Goal: Task Accomplishment & Management: Use online tool/utility

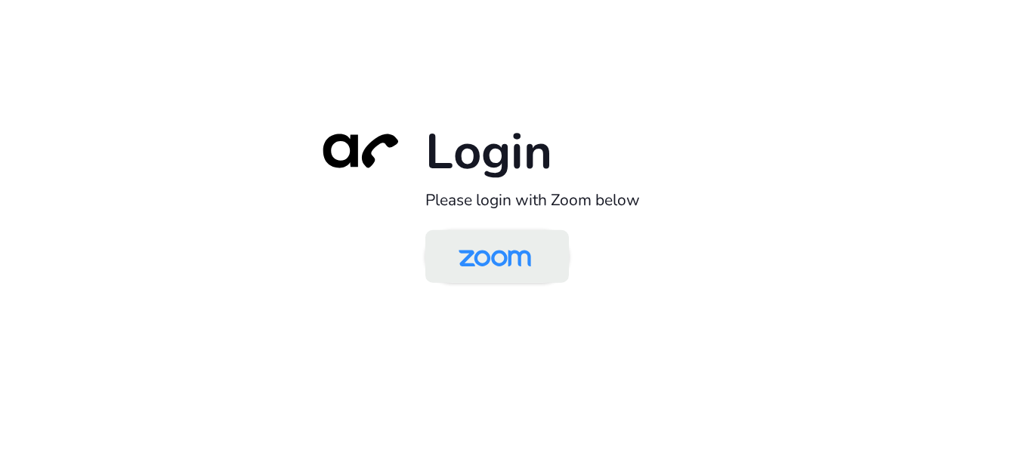
click at [483, 258] on img at bounding box center [495, 257] width 104 height 49
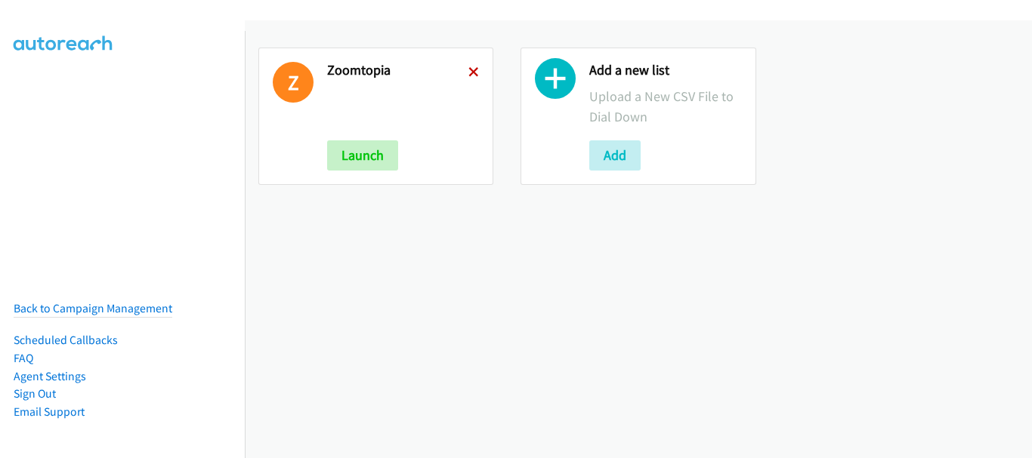
click at [474, 73] on icon at bounding box center [473, 73] width 11 height 11
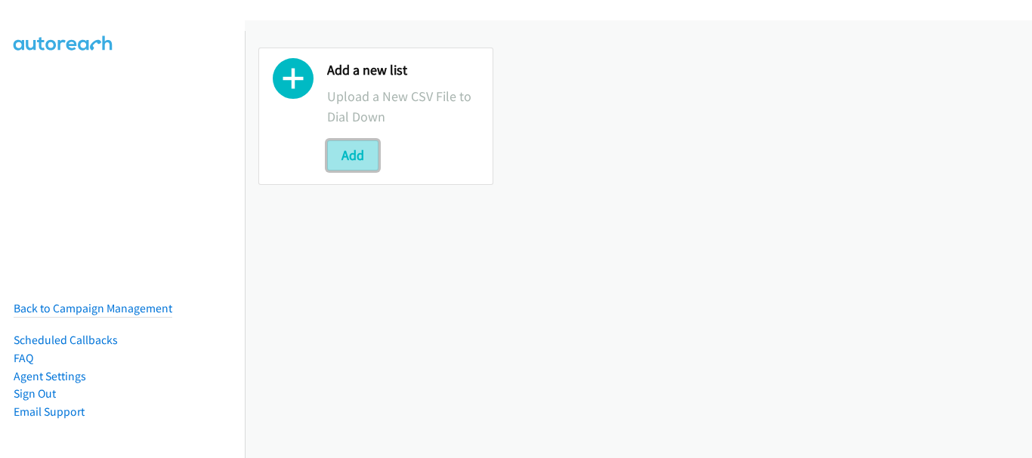
click at [361, 155] on button "Add" at bounding box center [352, 155] width 51 height 30
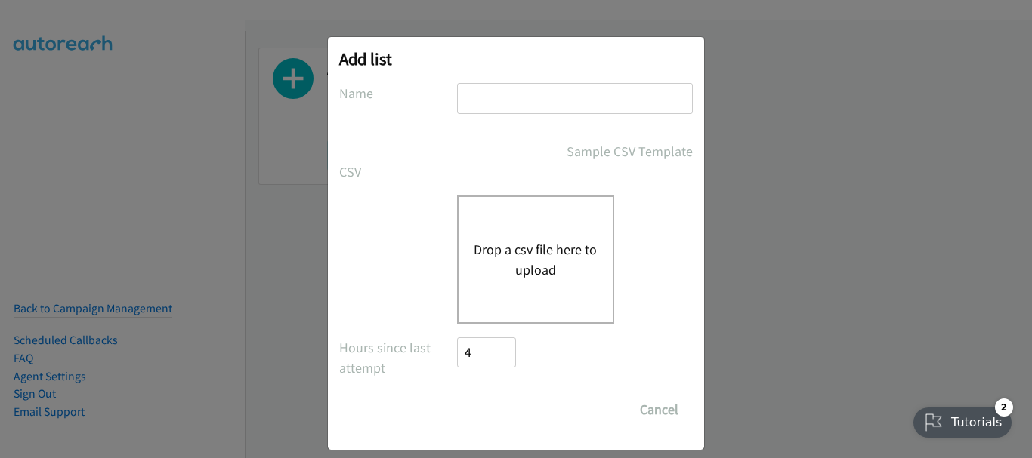
click at [477, 89] on input "text" at bounding box center [575, 98] width 236 height 31
type input "Fortinet"
click at [498, 248] on button "Drop a csv file here to upload" at bounding box center [536, 259] width 124 height 41
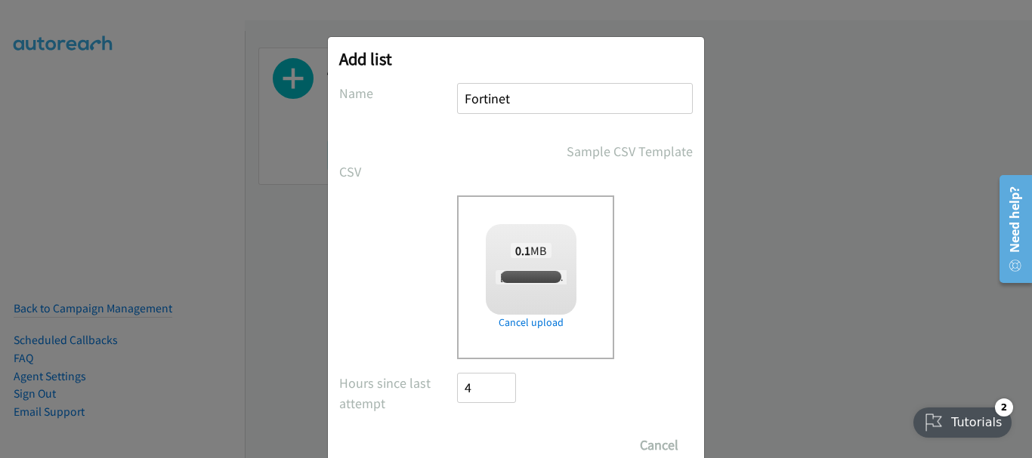
checkbox input "true"
click at [486, 444] on input "Save List" at bounding box center [496, 445] width 79 height 30
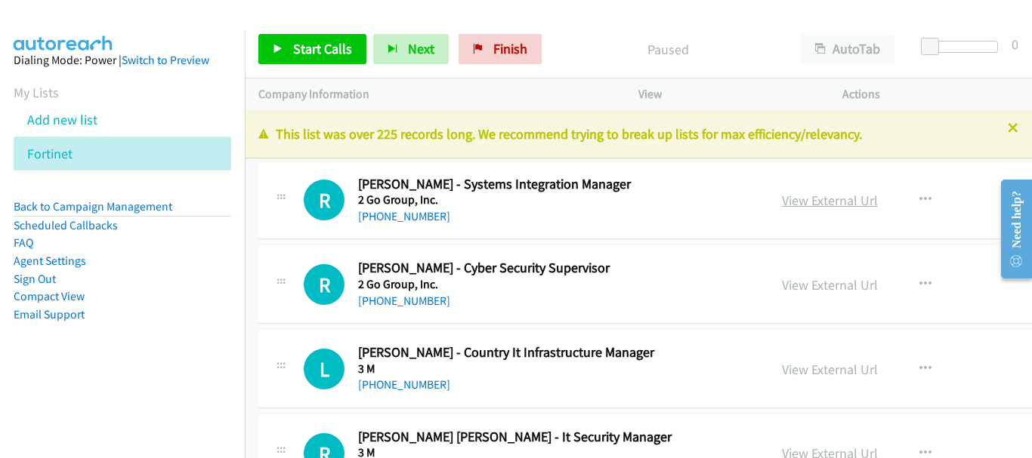
click at [826, 202] on link "View External Url" at bounding box center [830, 200] width 96 height 17
click at [431, 298] on link "[PHONE_NUMBER]" at bounding box center [404, 301] width 92 height 14
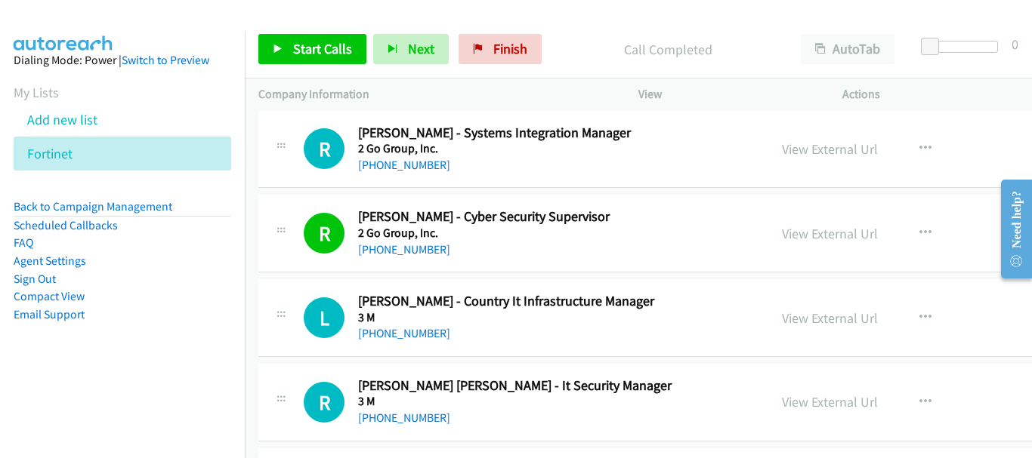
scroll to position [76, 0]
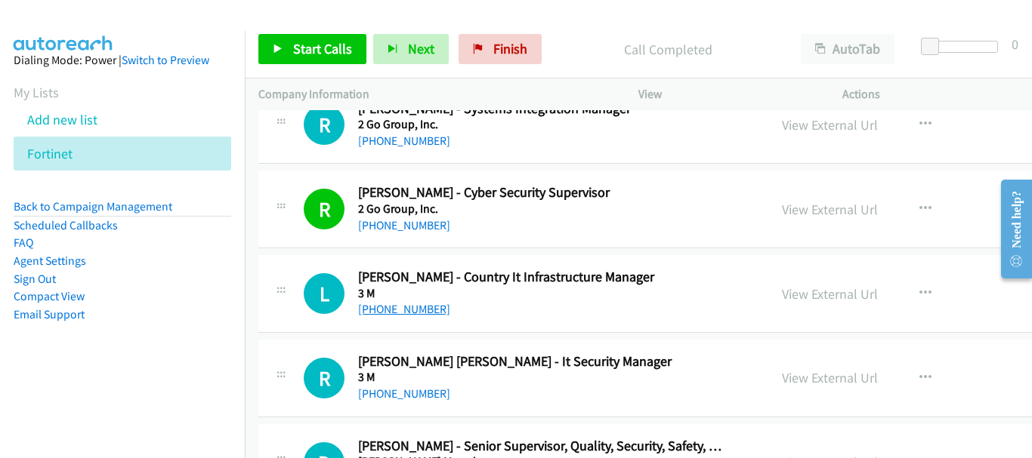
click at [399, 310] on link "[PHONE_NUMBER]" at bounding box center [404, 309] width 92 height 14
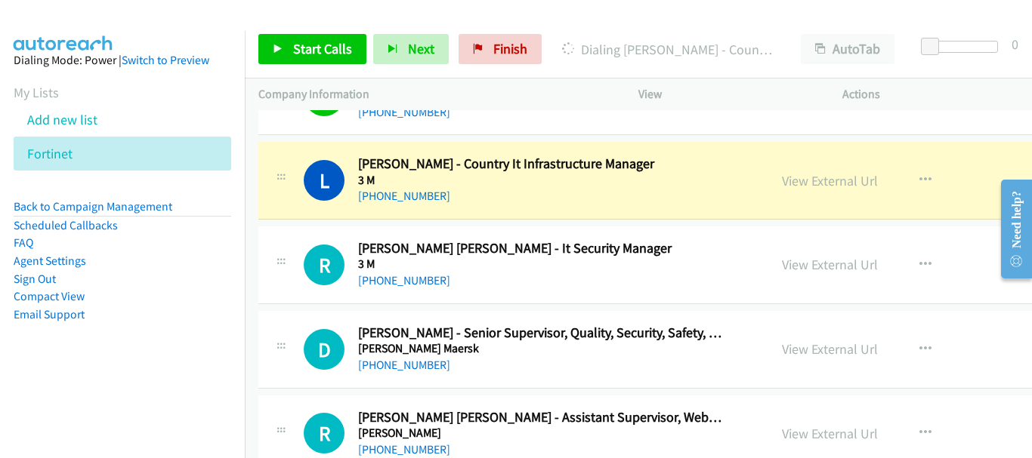
scroll to position [151, 0]
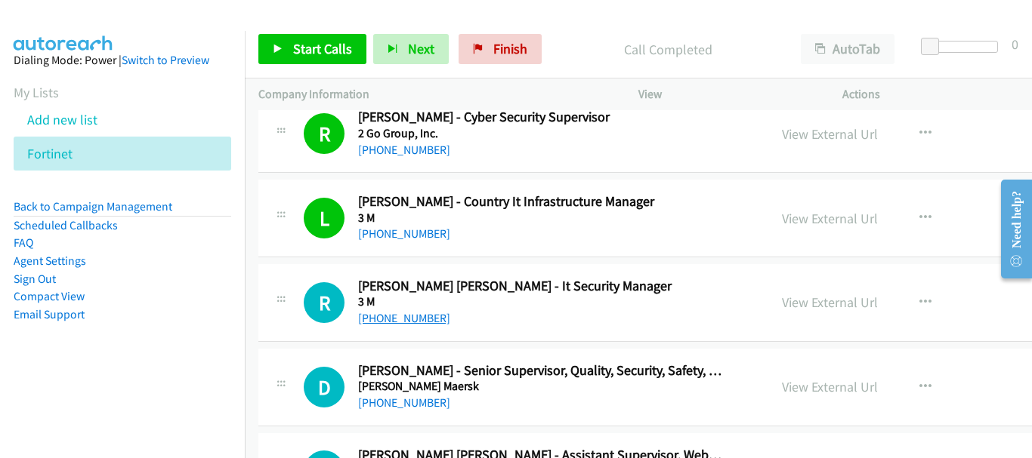
click at [403, 321] on link "[PHONE_NUMBER]" at bounding box center [404, 318] width 92 height 14
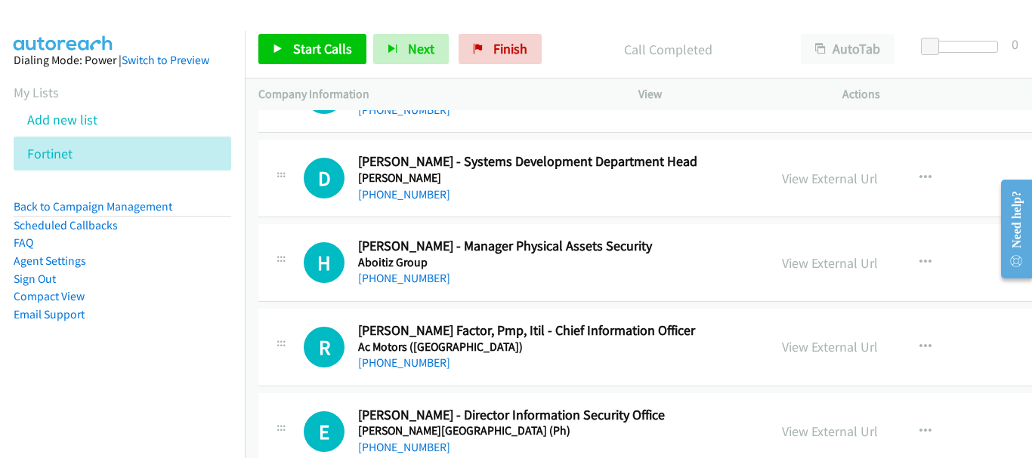
scroll to position [604, 0]
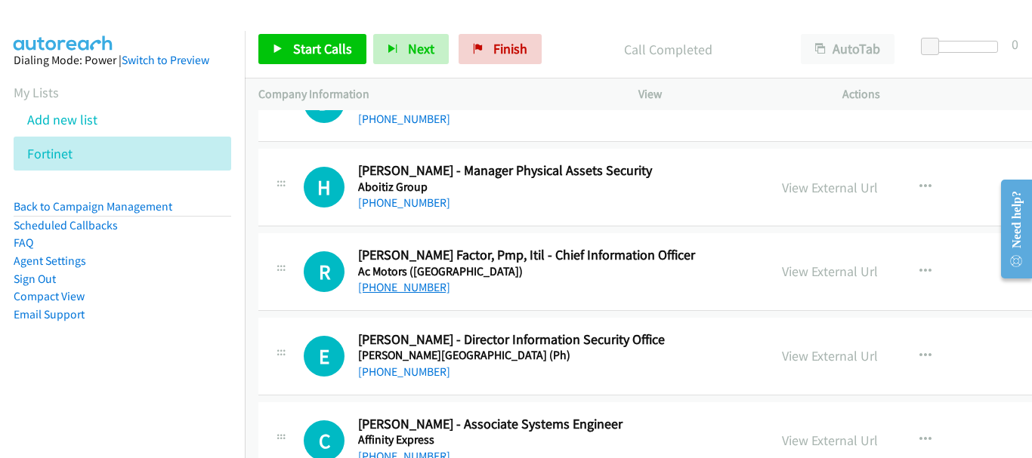
click at [417, 295] on link "[PHONE_NUMBER]" at bounding box center [404, 287] width 92 height 14
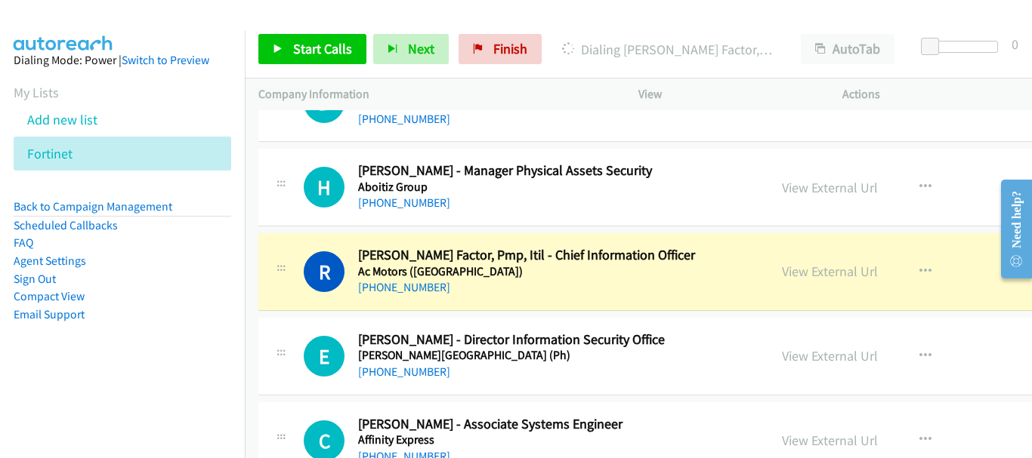
scroll to position [680, 0]
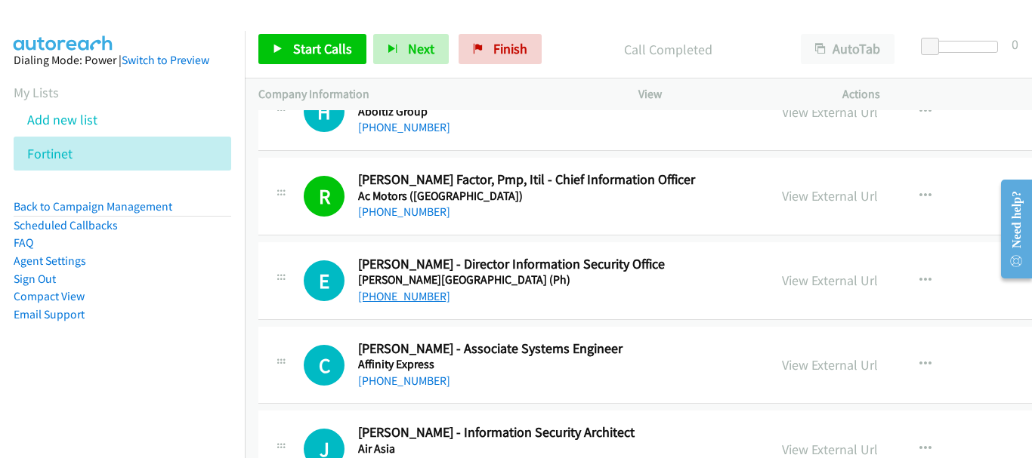
click at [411, 294] on link "[PHONE_NUMBER]" at bounding box center [404, 296] width 92 height 14
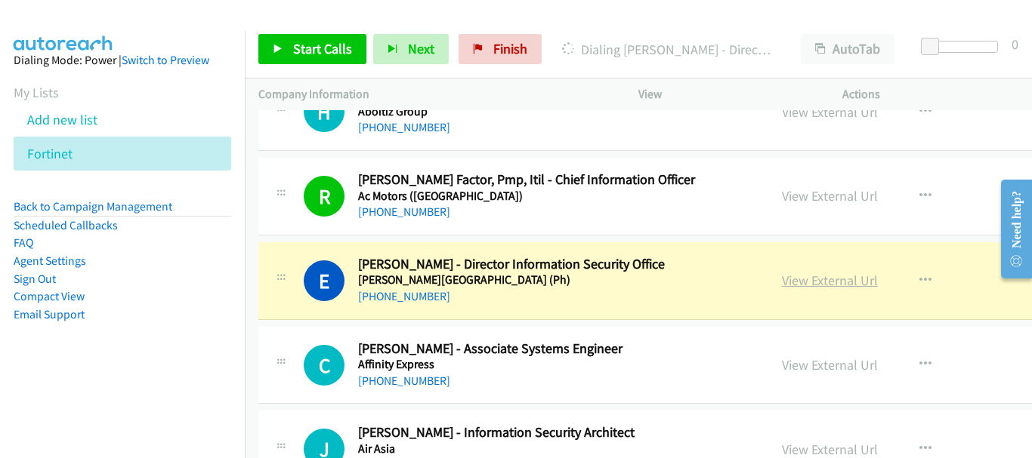
click at [801, 284] on link "View External Url" at bounding box center [830, 280] width 96 height 17
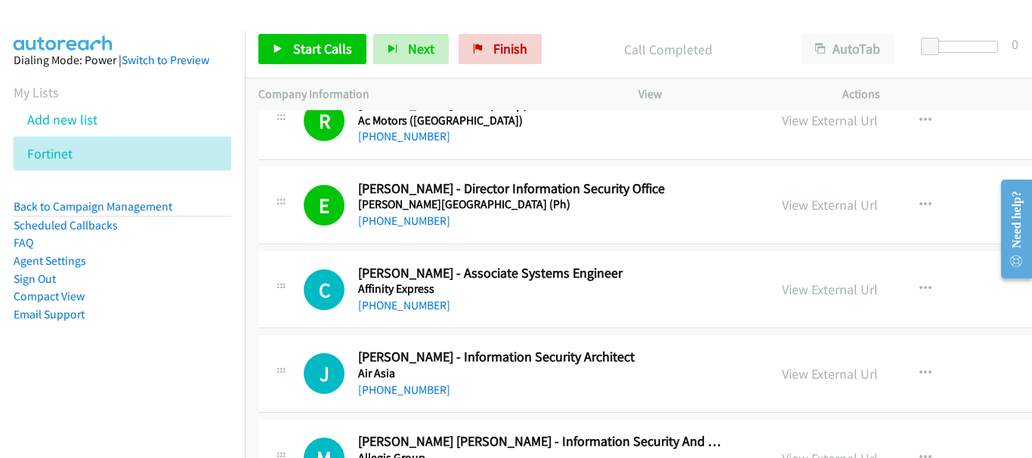
scroll to position [831, 0]
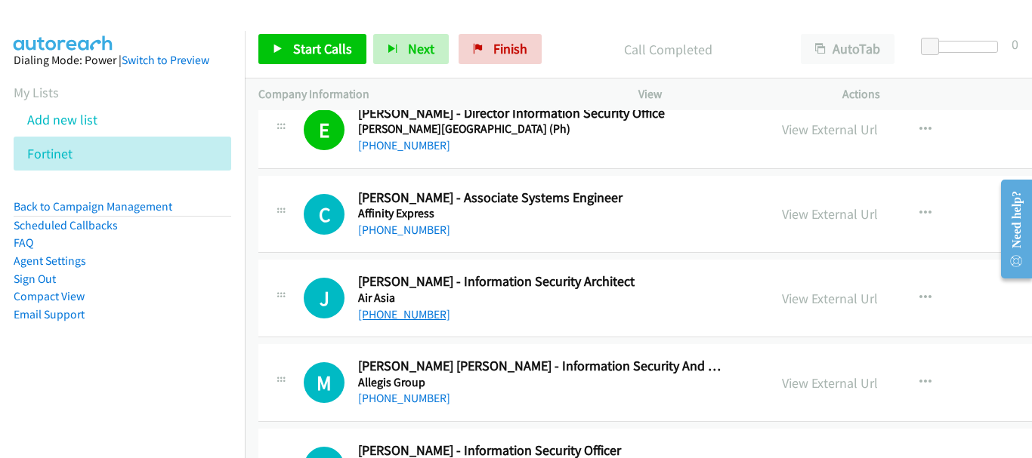
click at [401, 316] on link "[PHONE_NUMBER]" at bounding box center [404, 314] width 92 height 14
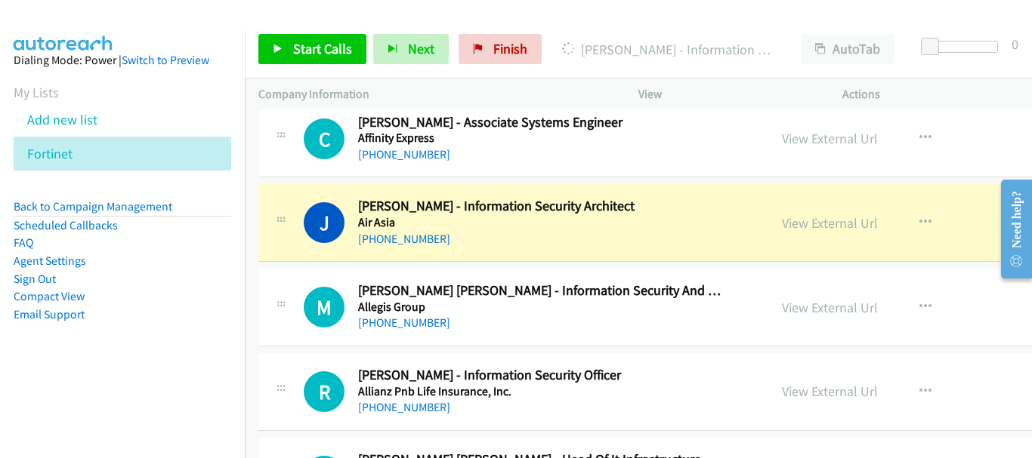
scroll to position [982, 0]
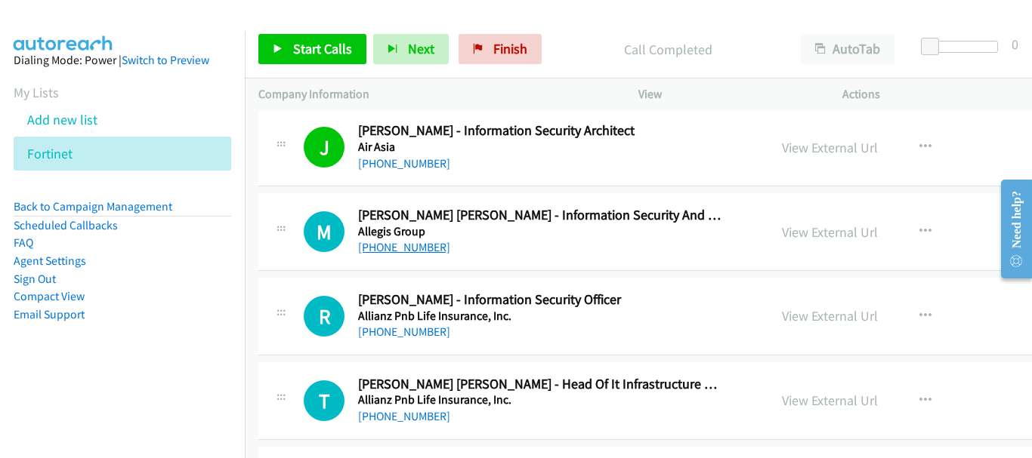
click at [398, 252] on link "[PHONE_NUMBER]" at bounding box center [404, 247] width 92 height 14
click at [425, 341] on div "[PHONE_NUMBER]" at bounding box center [541, 332] width 366 height 18
click at [424, 336] on link "[PHONE_NUMBER]" at bounding box center [404, 332] width 92 height 14
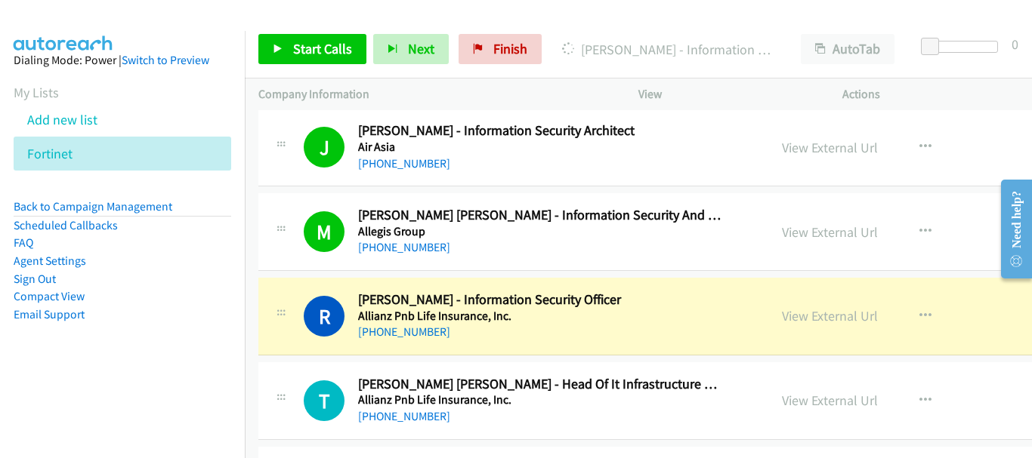
scroll to position [1057, 0]
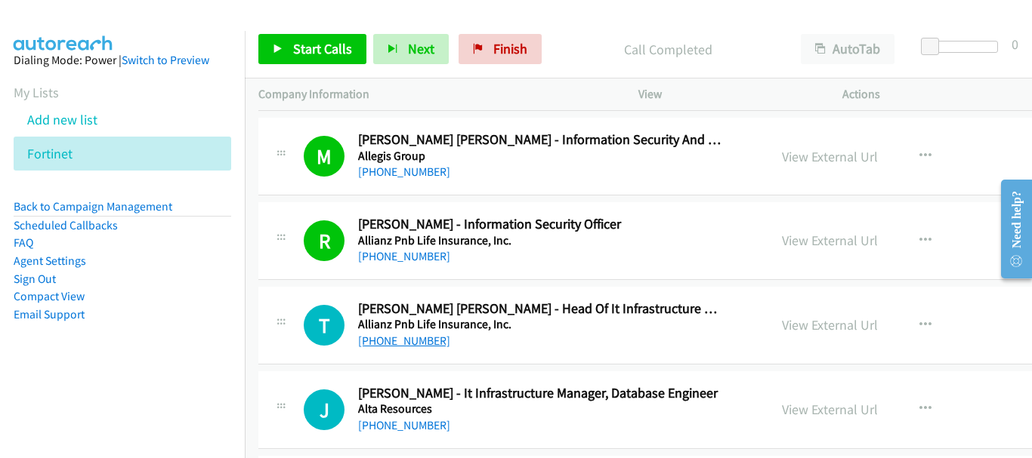
click at [387, 344] on link "[PHONE_NUMBER]" at bounding box center [404, 341] width 92 height 14
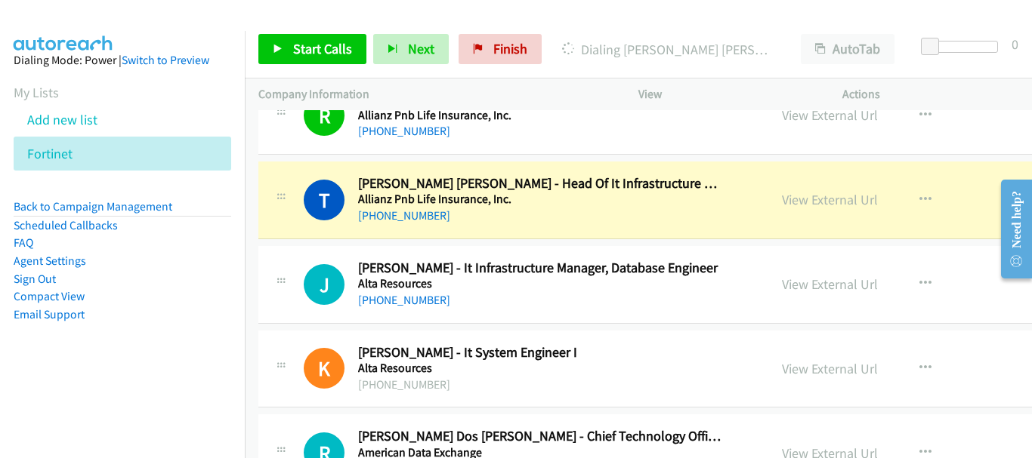
scroll to position [1208, 0]
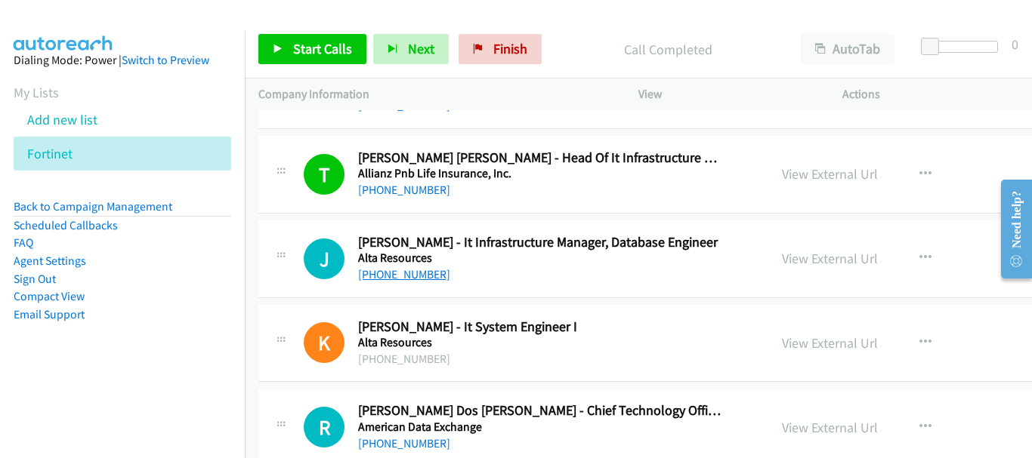
click at [430, 273] on link "[PHONE_NUMBER]" at bounding box center [404, 274] width 92 height 14
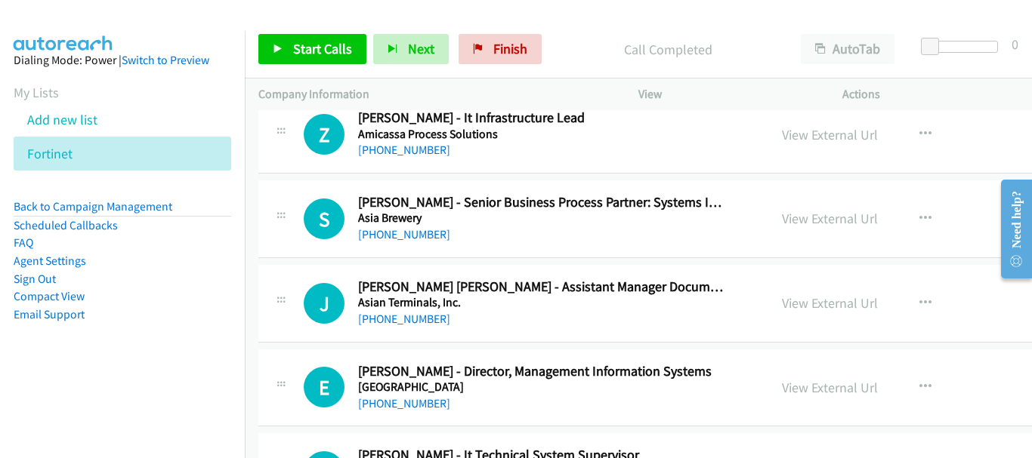
scroll to position [1661, 0]
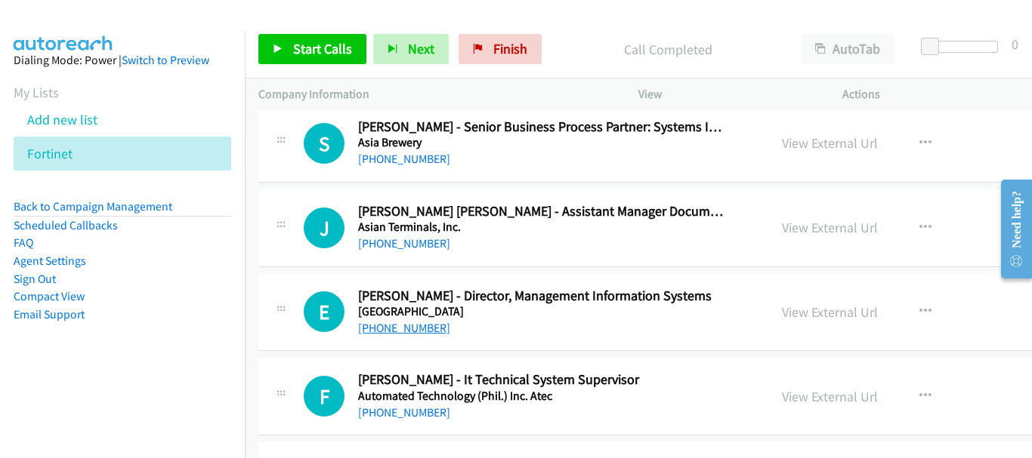
click at [424, 329] on link "[PHONE_NUMBER]" at bounding box center [404, 328] width 92 height 14
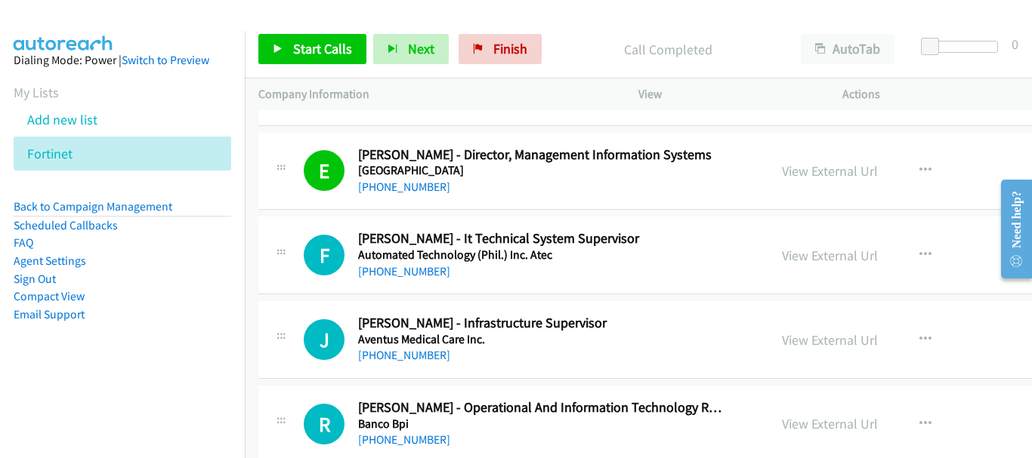
scroll to position [1812, 0]
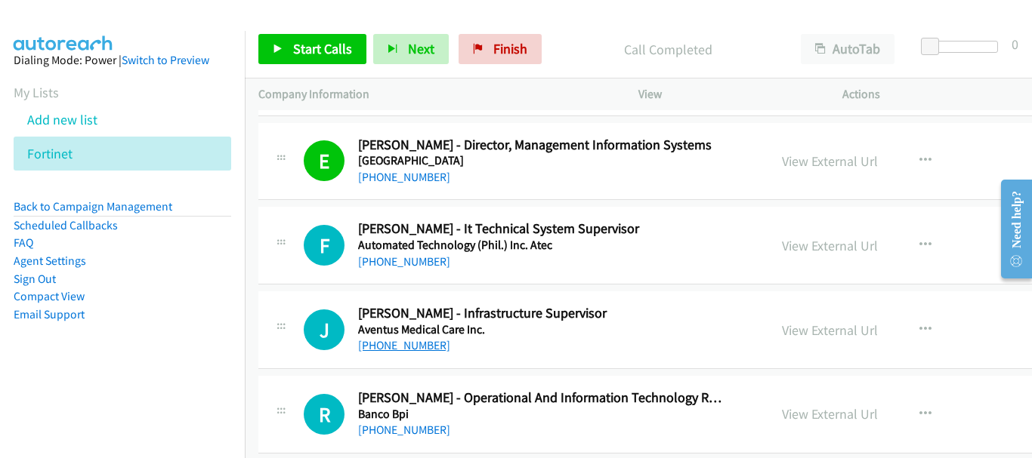
click at [421, 347] on link "[PHONE_NUMBER]" at bounding box center [404, 345] width 92 height 14
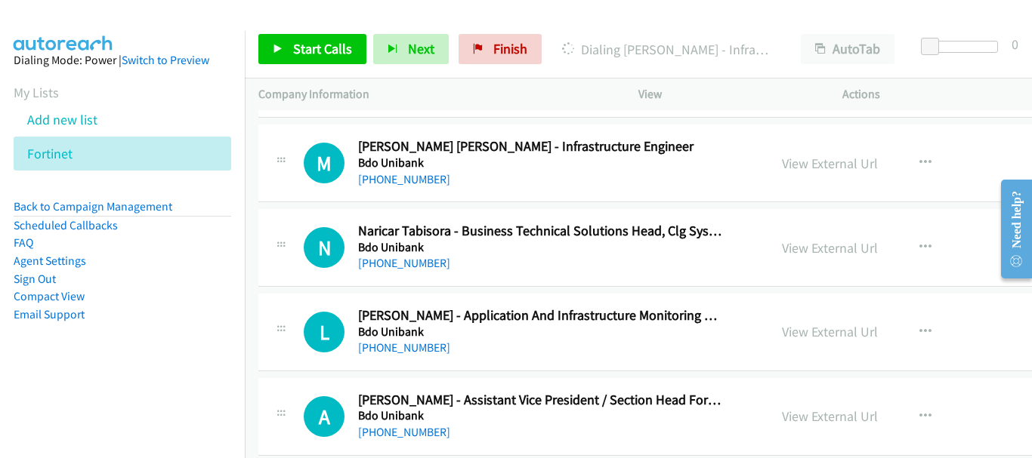
scroll to position [2341, 0]
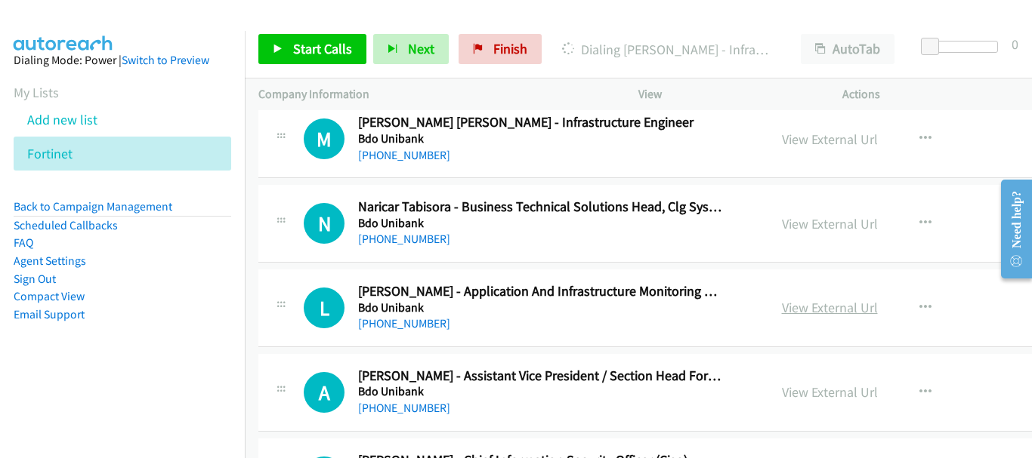
click at [789, 308] on link "View External Url" at bounding box center [830, 307] width 96 height 17
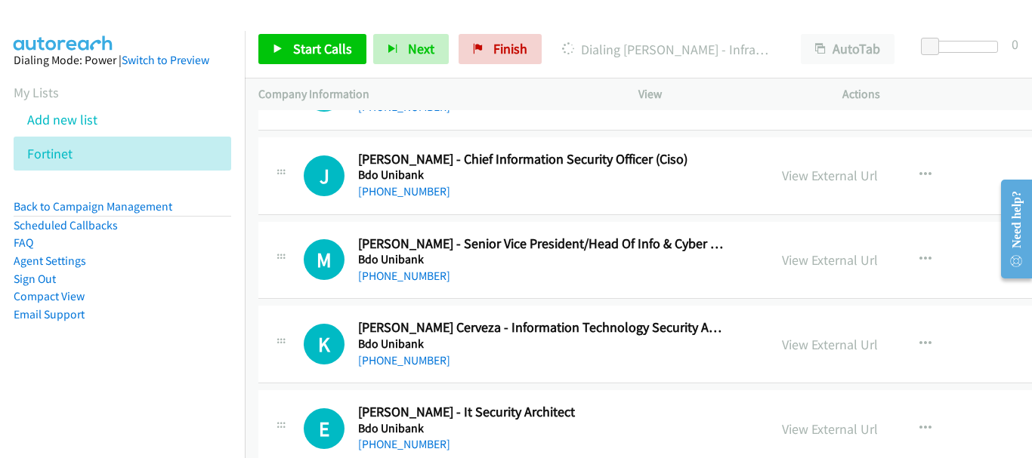
scroll to position [2643, 0]
click at [422, 365] on link "[PHONE_NUMBER]" at bounding box center [404, 360] width 92 height 14
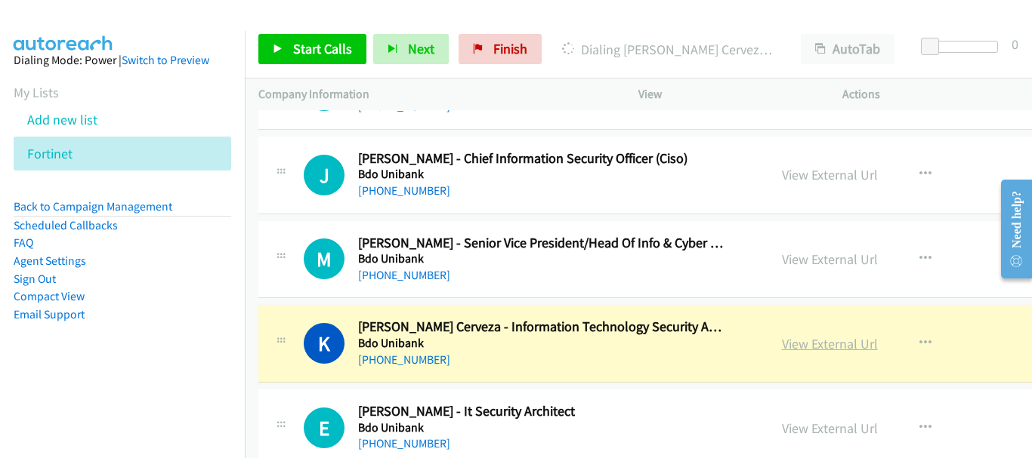
click at [800, 352] on link "View External Url" at bounding box center [830, 343] width 96 height 17
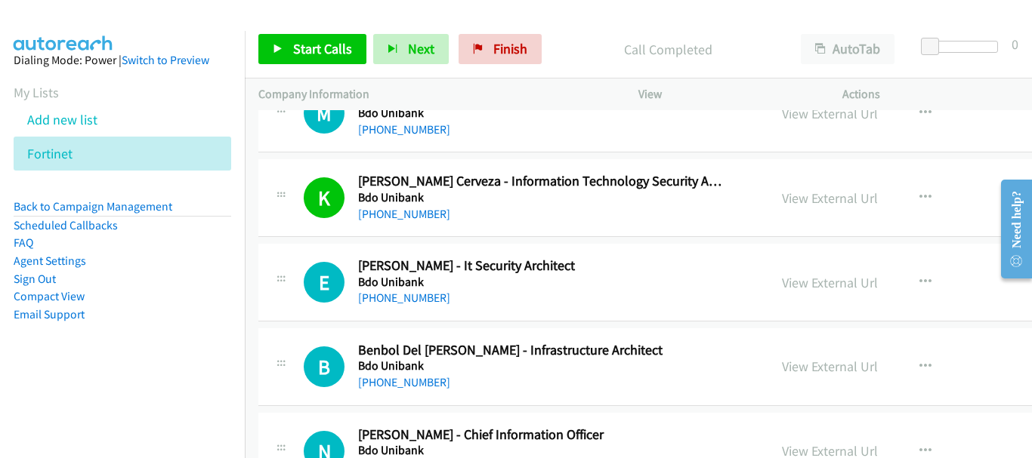
scroll to position [2794, 0]
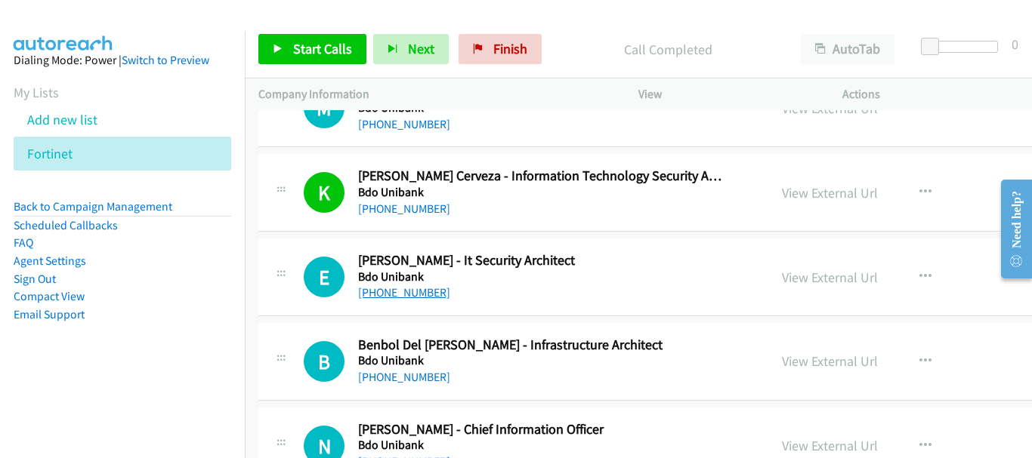
click at [409, 287] on link "[PHONE_NUMBER]" at bounding box center [404, 292] width 92 height 14
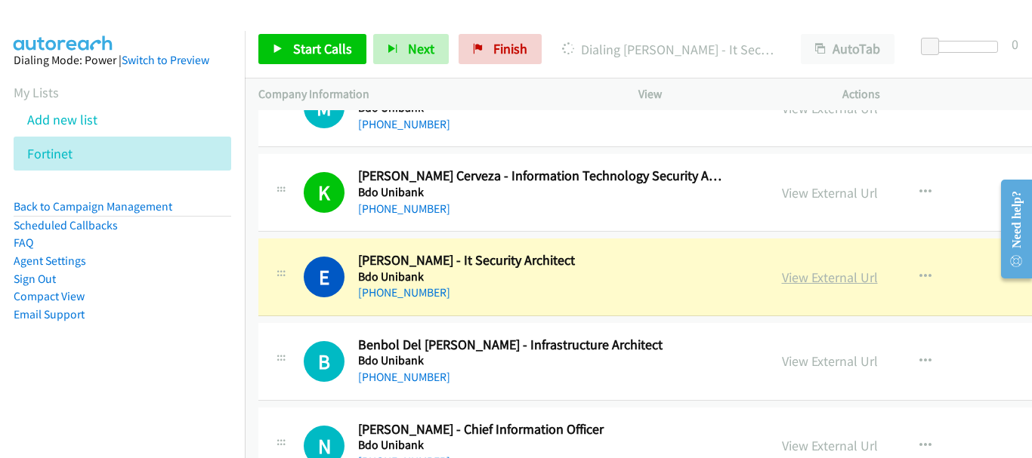
click at [819, 280] on link "View External Url" at bounding box center [830, 277] width 96 height 17
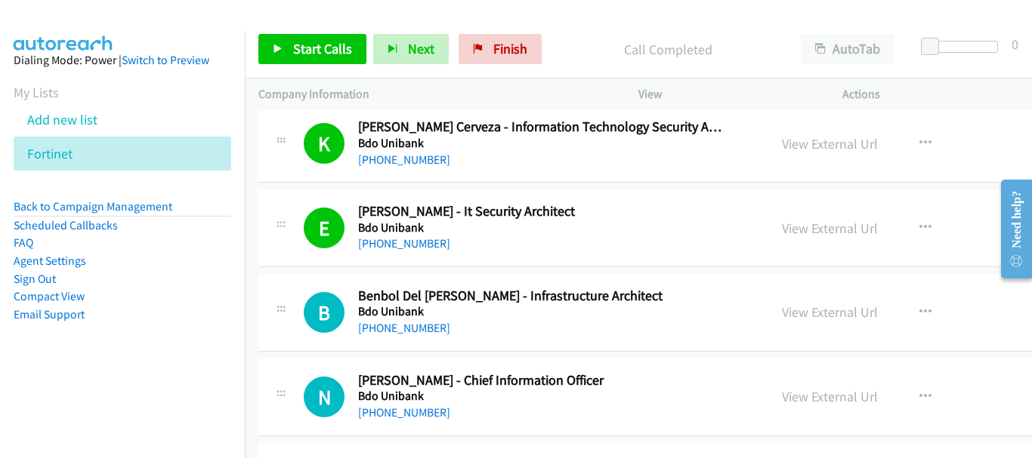
scroll to position [2870, 0]
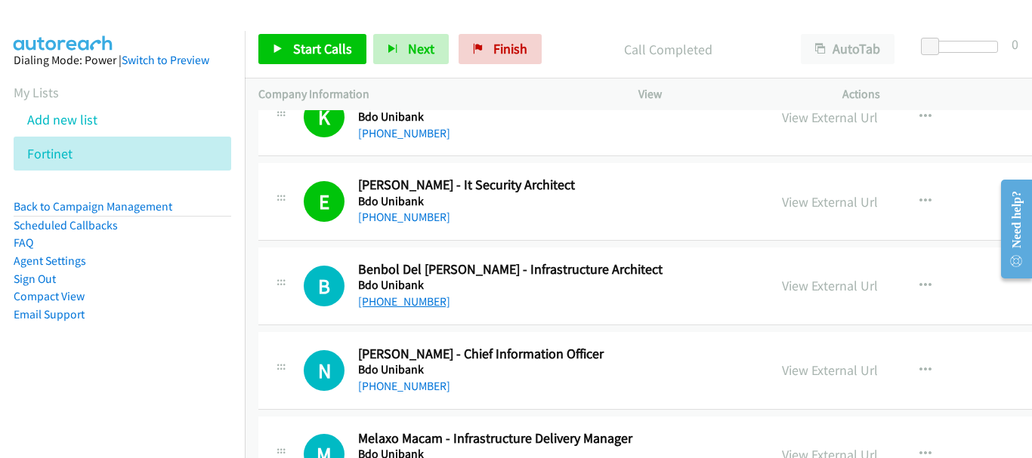
click at [379, 303] on link "[PHONE_NUMBER]" at bounding box center [404, 302] width 92 height 14
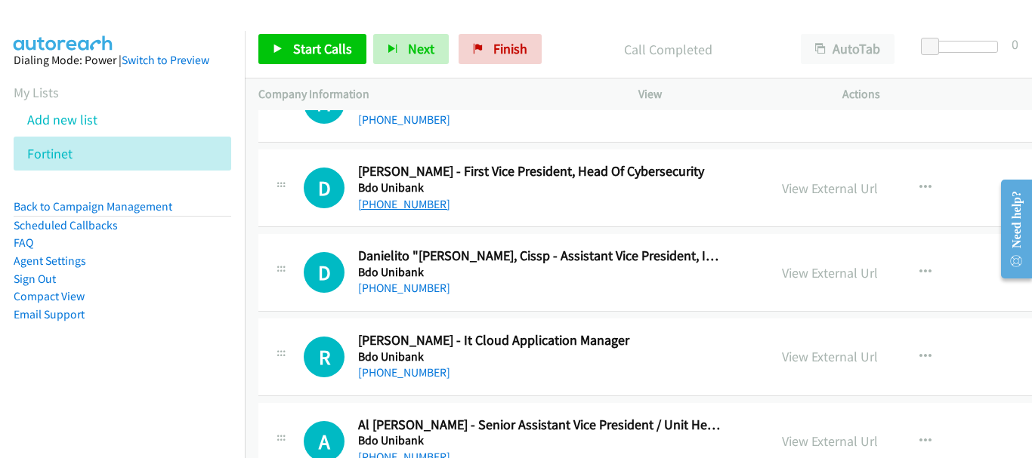
scroll to position [3247, 0]
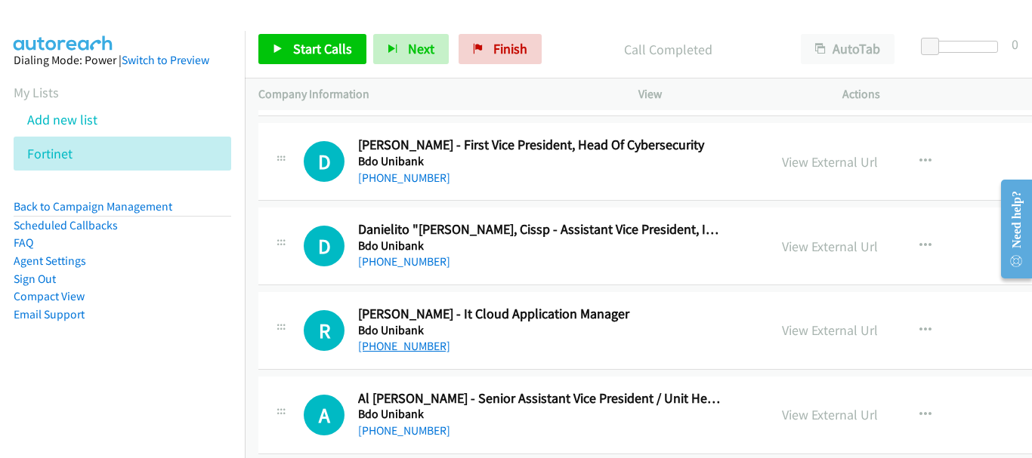
click at [411, 350] on link "[PHONE_NUMBER]" at bounding box center [404, 346] width 92 height 14
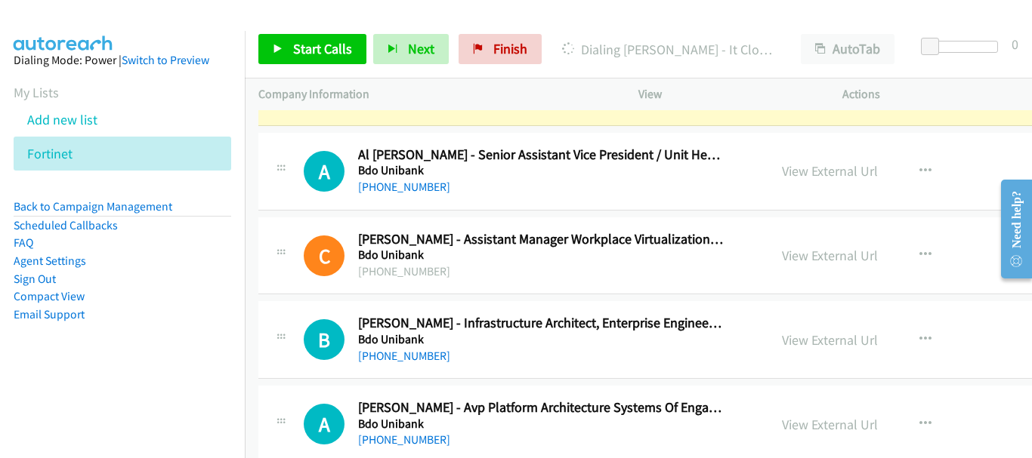
scroll to position [3474, 0]
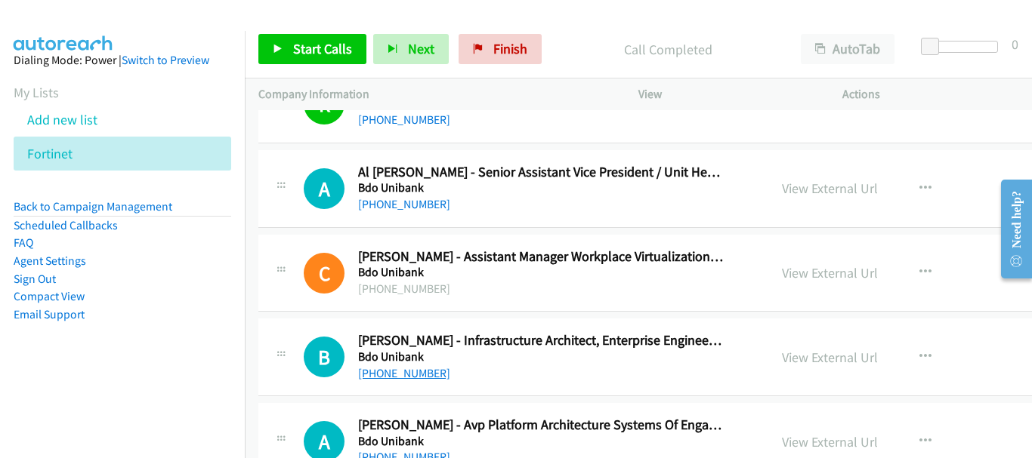
click at [418, 369] on link "[PHONE_NUMBER]" at bounding box center [404, 373] width 92 height 14
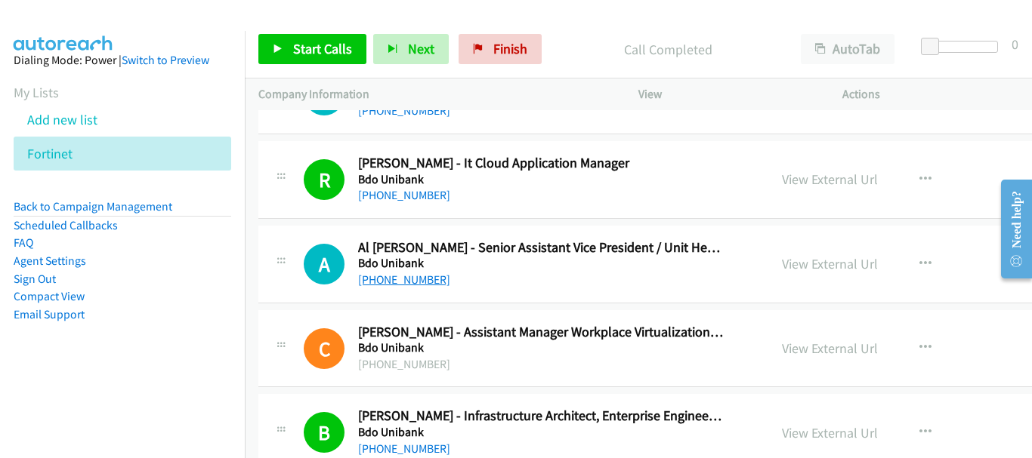
click at [412, 279] on link "[PHONE_NUMBER]" at bounding box center [404, 280] width 92 height 14
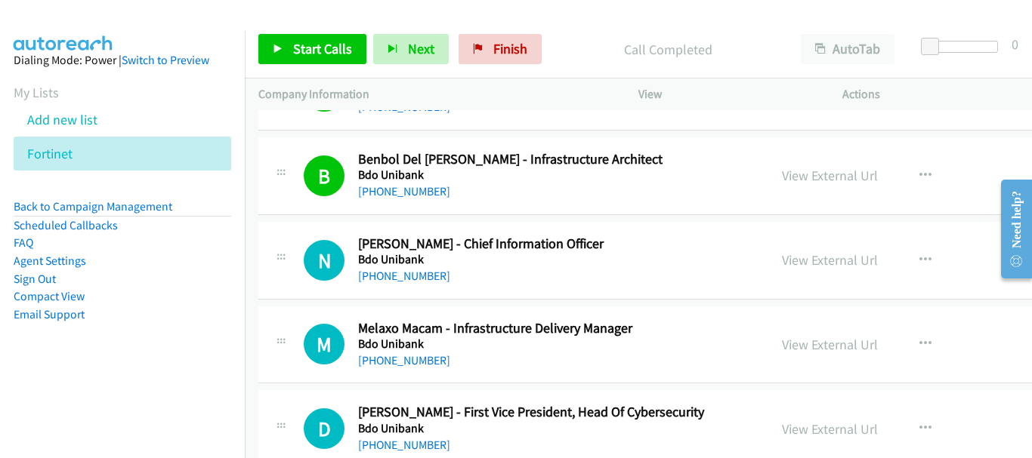
scroll to position [2945, 0]
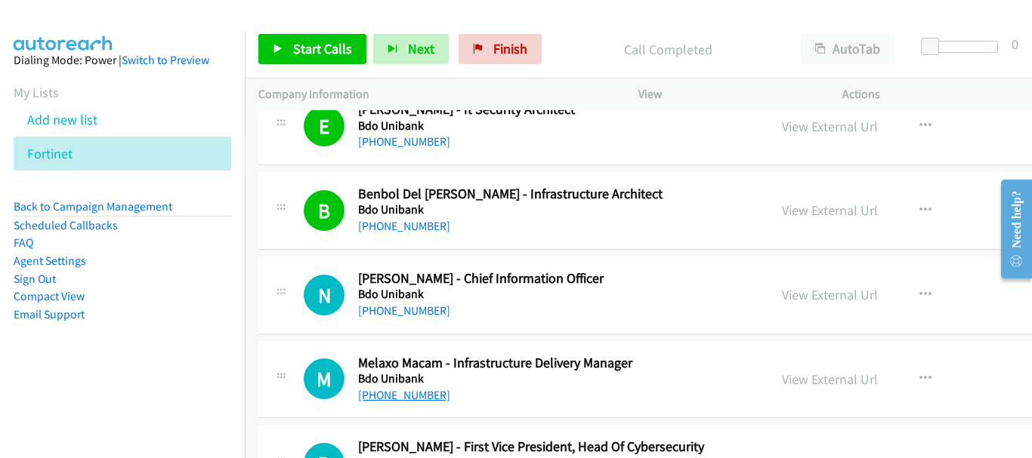
click at [380, 396] on link "[PHONE_NUMBER]" at bounding box center [404, 395] width 92 height 14
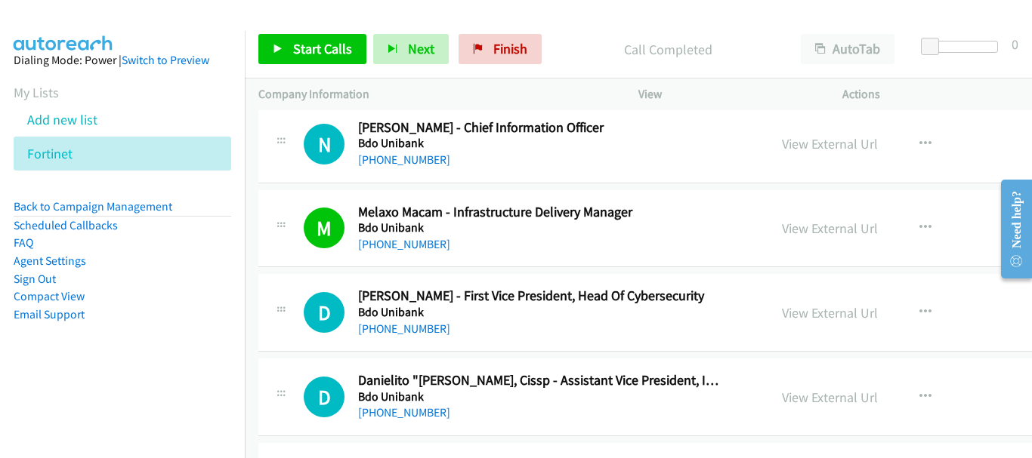
scroll to position [3247, 0]
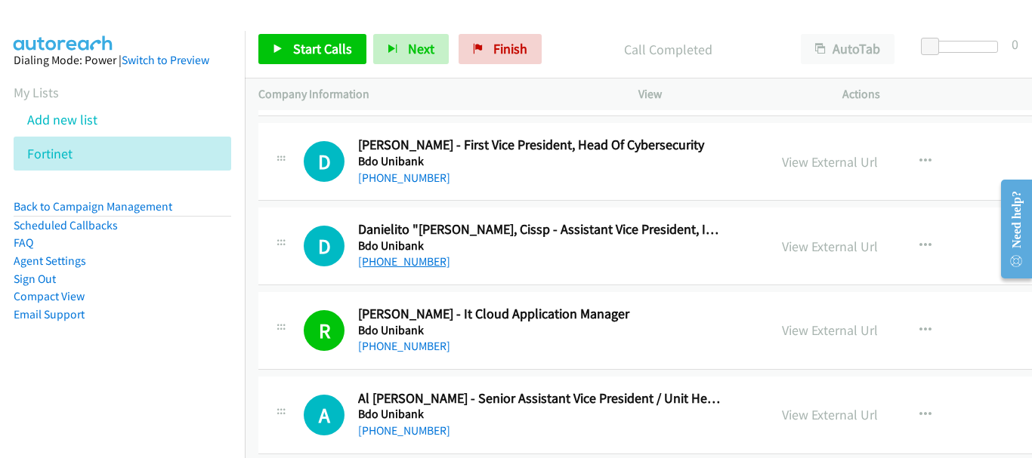
click at [424, 255] on link "[PHONE_NUMBER]" at bounding box center [404, 262] width 92 height 14
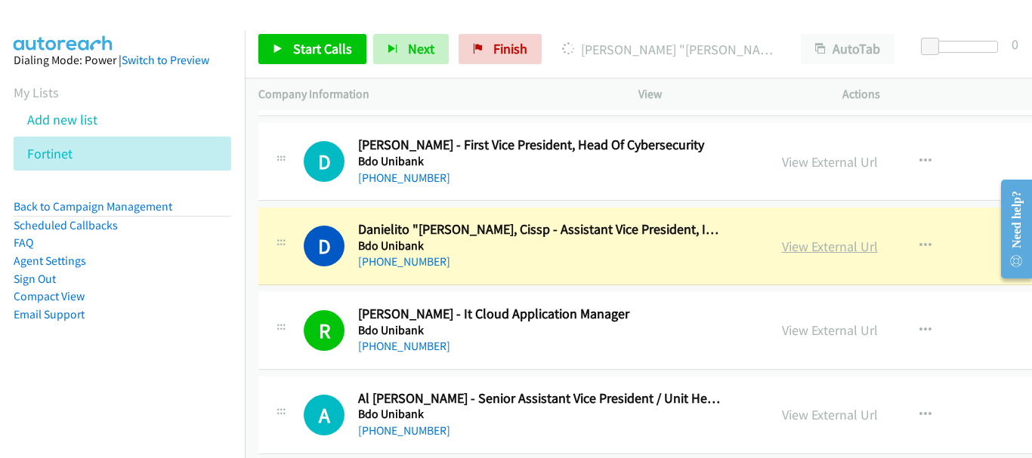
click at [805, 242] on link "View External Url" at bounding box center [830, 246] width 96 height 17
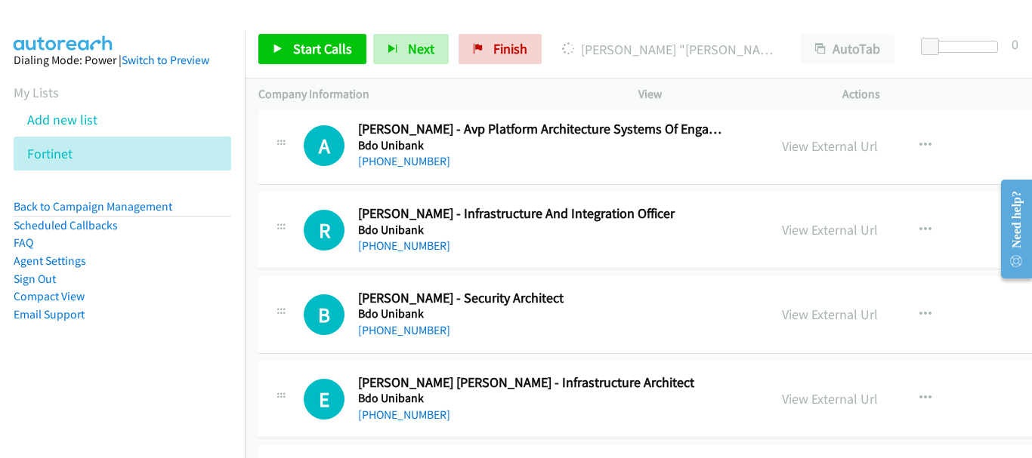
scroll to position [3776, 0]
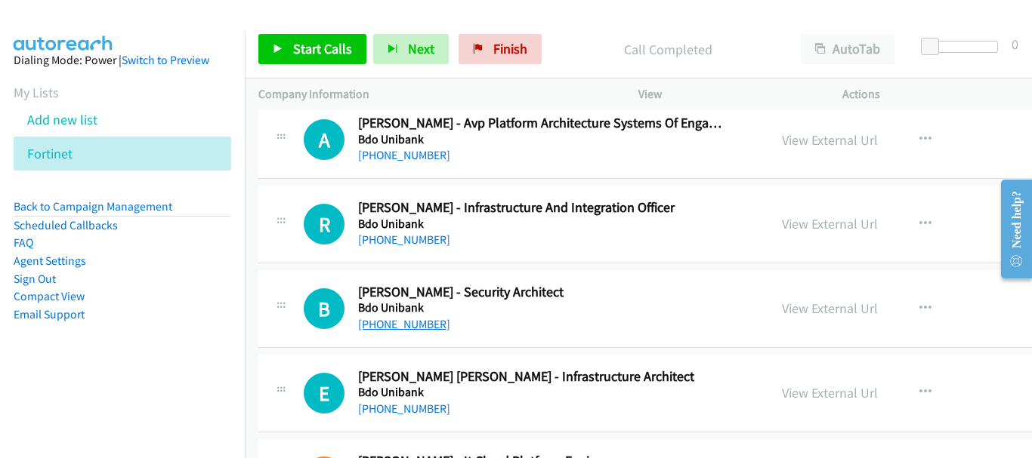
click at [421, 321] on link "[PHONE_NUMBER]" at bounding box center [404, 324] width 92 height 14
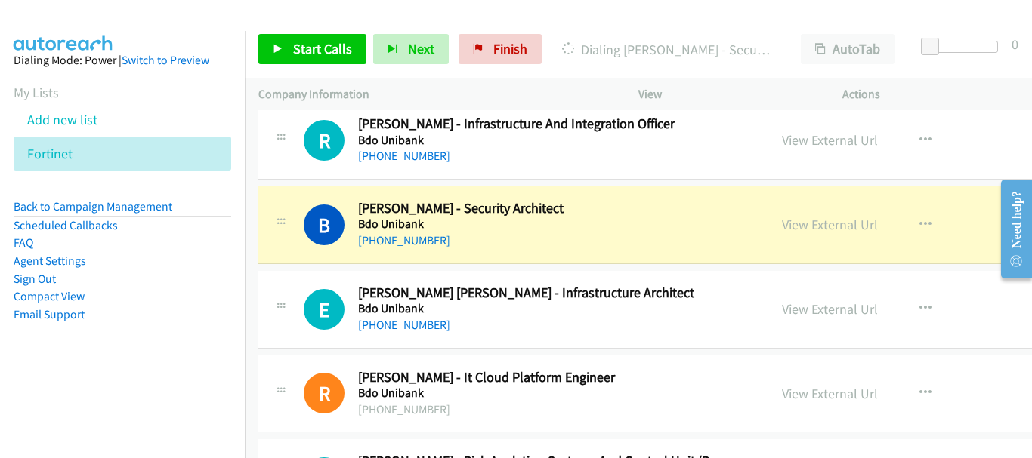
scroll to position [3851, 0]
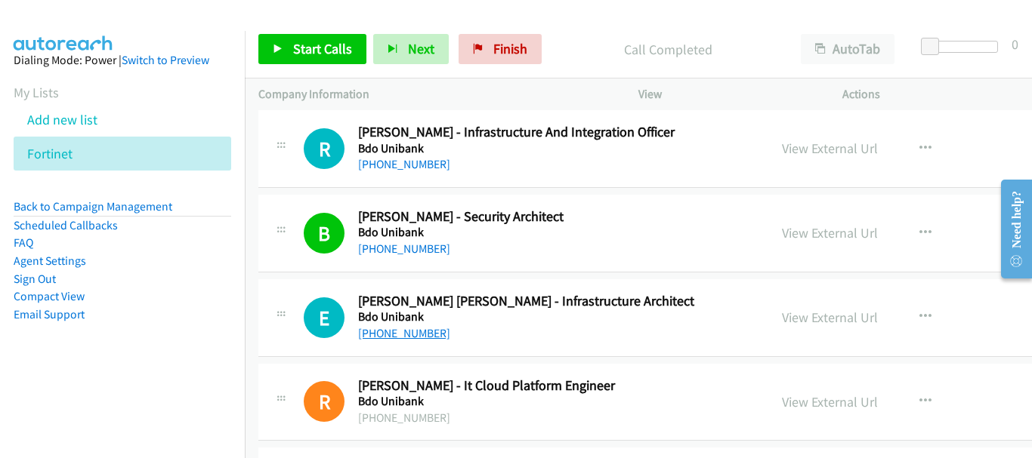
click at [391, 334] on link "[PHONE_NUMBER]" at bounding box center [404, 333] width 92 height 14
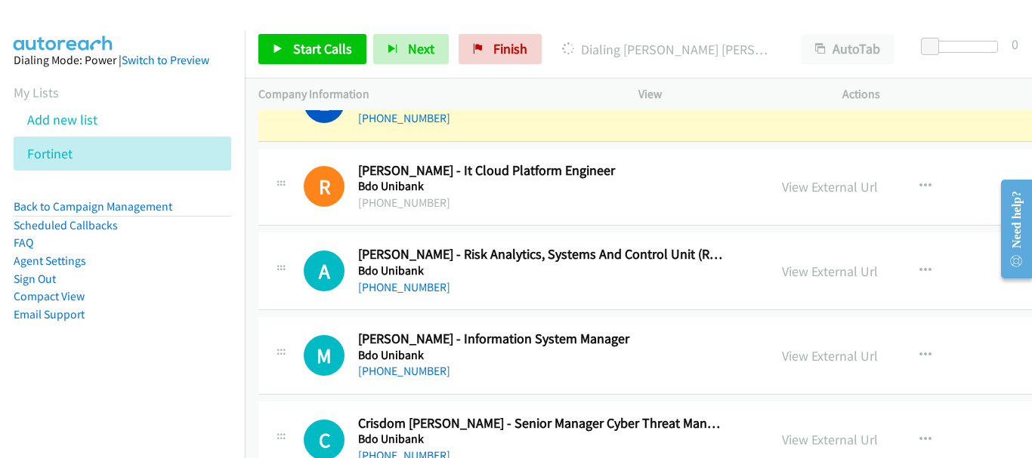
scroll to position [3927, 0]
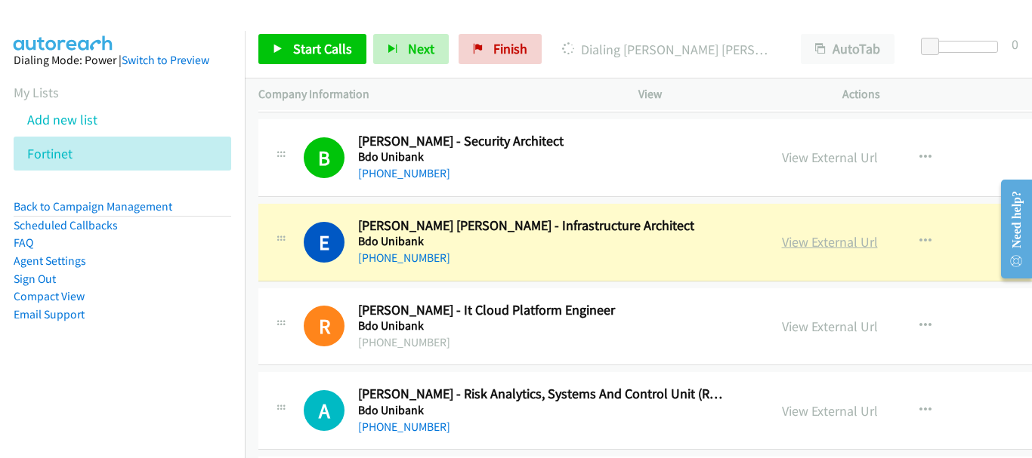
click at [782, 240] on link "View External Url" at bounding box center [830, 241] width 96 height 17
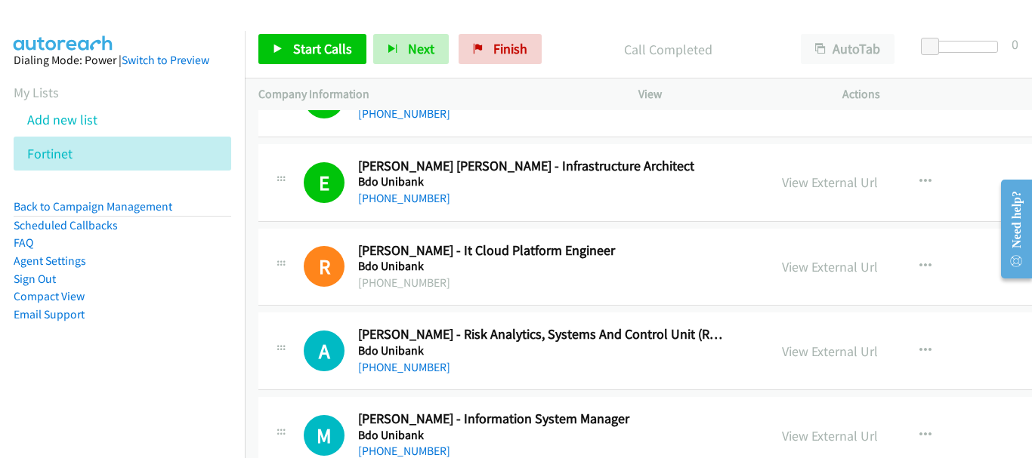
scroll to position [4003, 0]
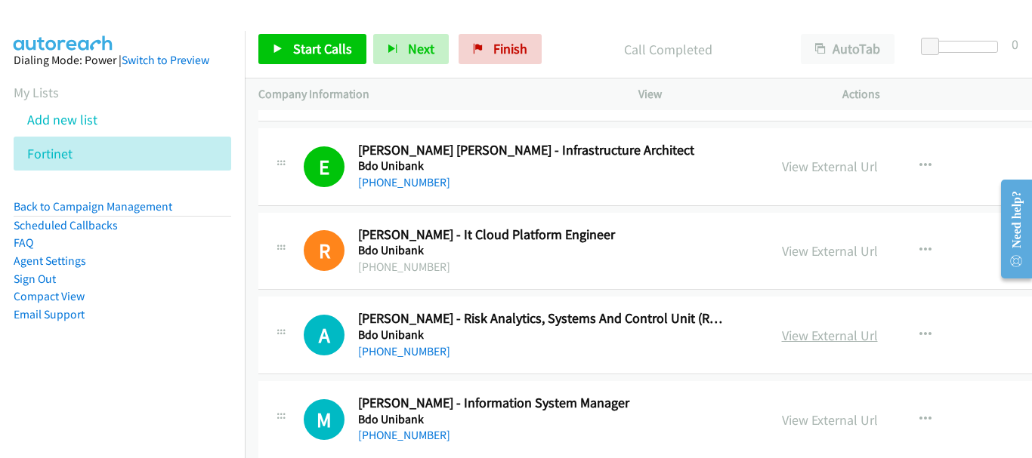
click at [846, 339] on link "View External Url" at bounding box center [830, 335] width 96 height 17
click at [811, 417] on link "View External Url" at bounding box center [830, 420] width 96 height 17
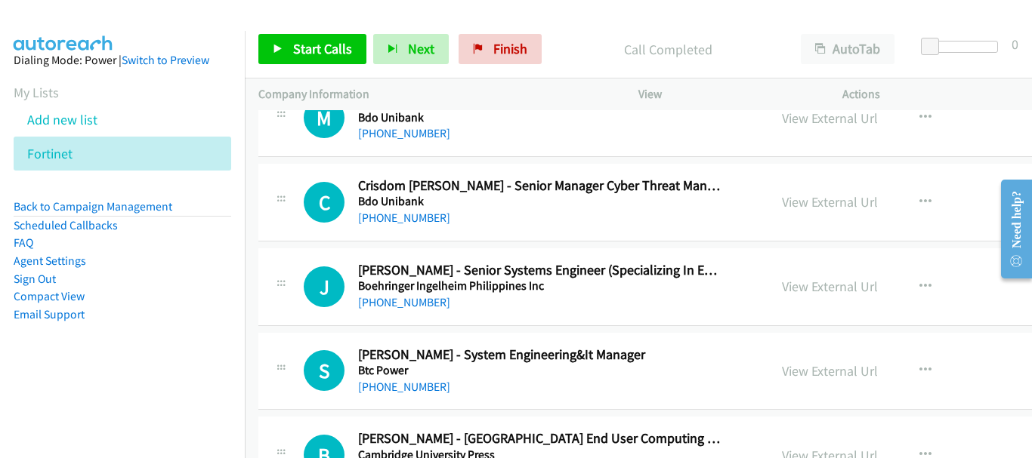
scroll to position [4380, 0]
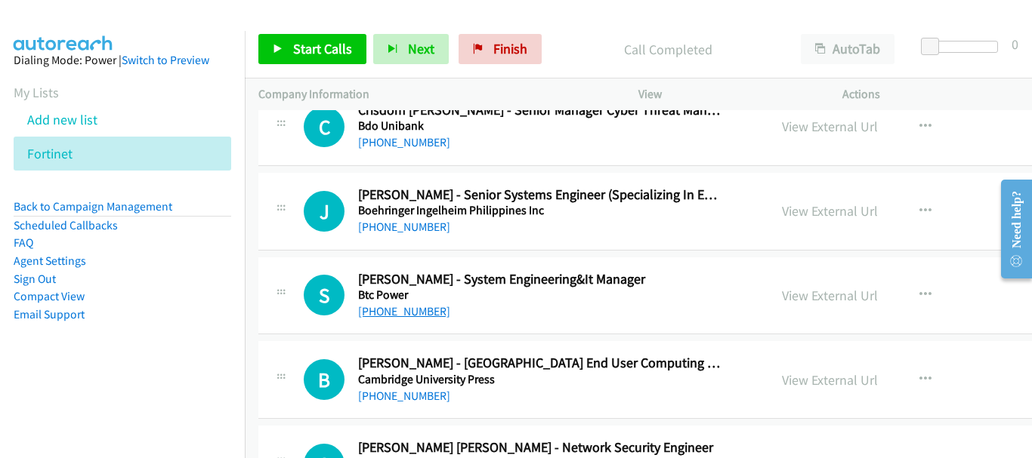
click at [420, 314] on link "[PHONE_NUMBER]" at bounding box center [404, 311] width 92 height 14
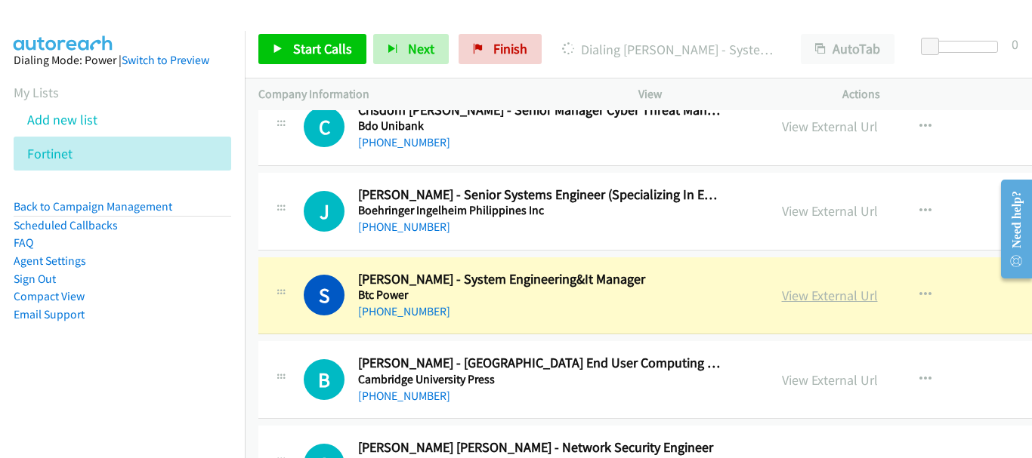
click at [799, 295] on link "View External Url" at bounding box center [830, 295] width 96 height 17
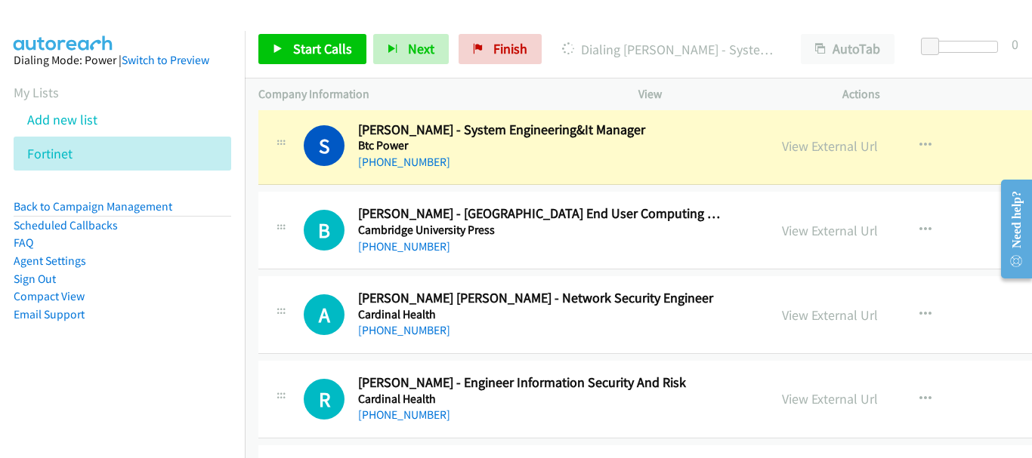
scroll to position [4531, 0]
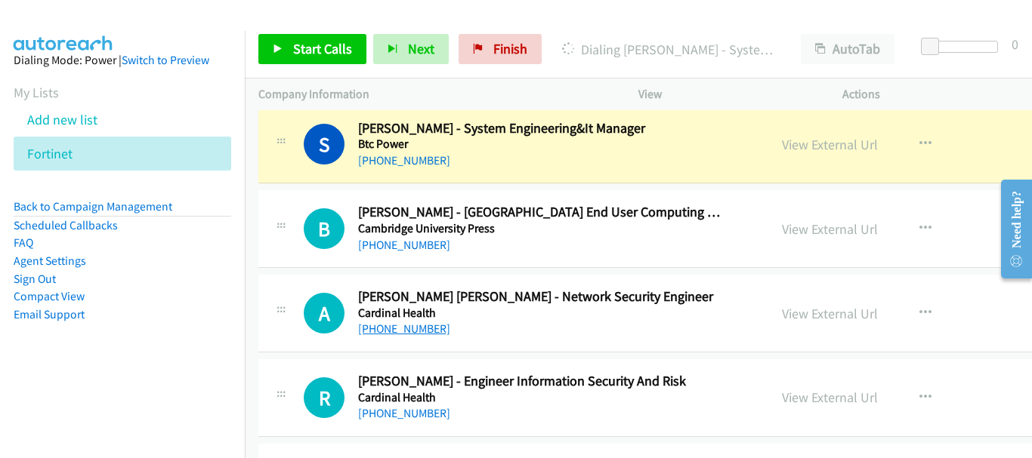
click at [427, 329] on link "[PHONE_NUMBER]" at bounding box center [404, 329] width 92 height 14
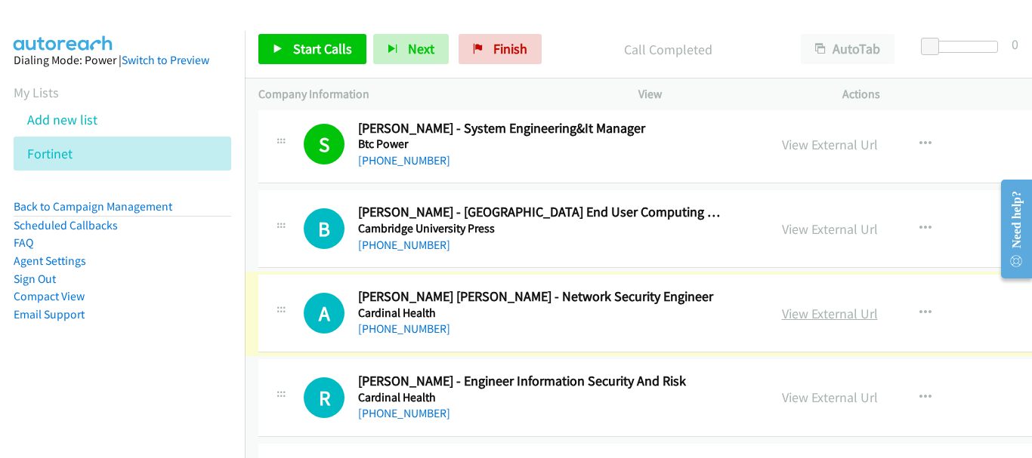
click at [812, 315] on link "View External Url" at bounding box center [830, 313] width 96 height 17
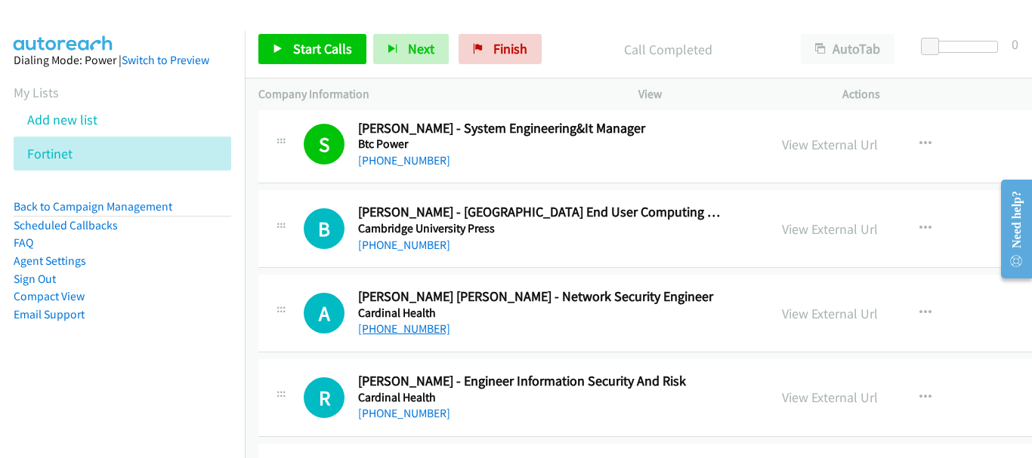
click at [424, 323] on link "[PHONE_NUMBER]" at bounding box center [404, 329] width 92 height 14
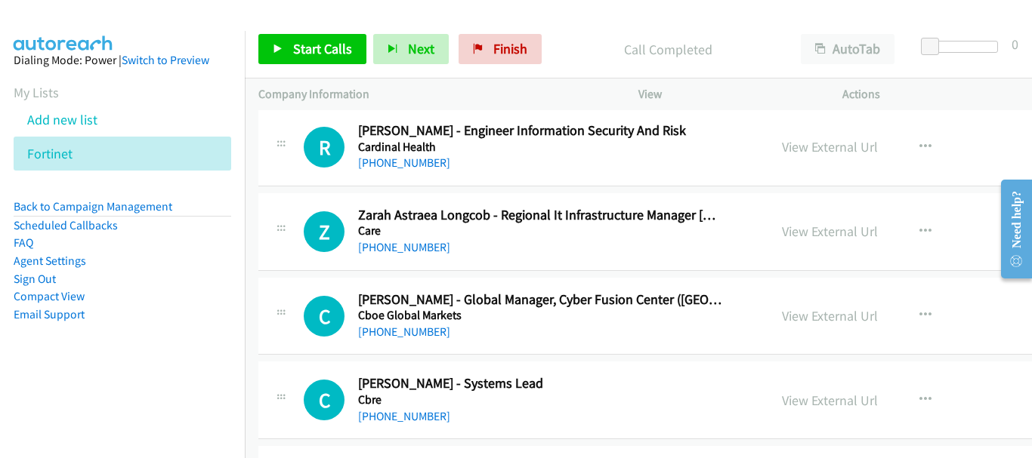
scroll to position [4758, 0]
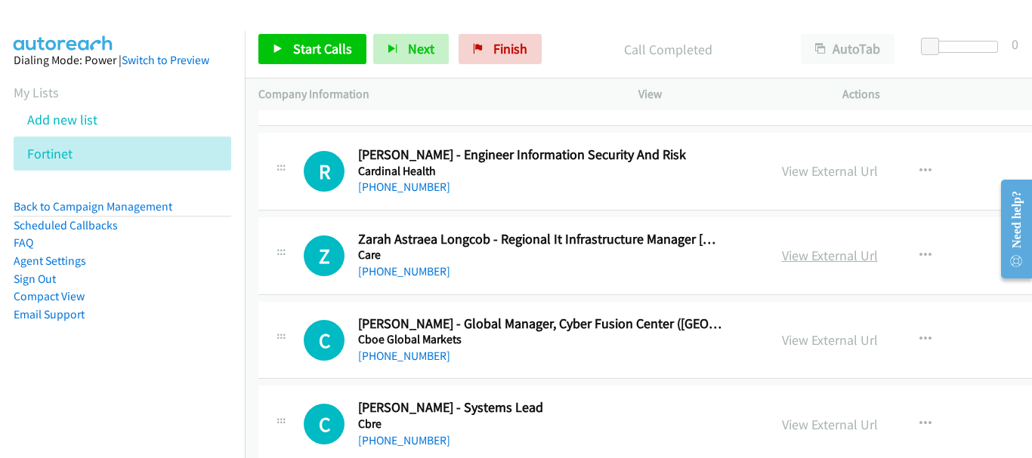
click at [844, 251] on link "View External Url" at bounding box center [830, 255] width 96 height 17
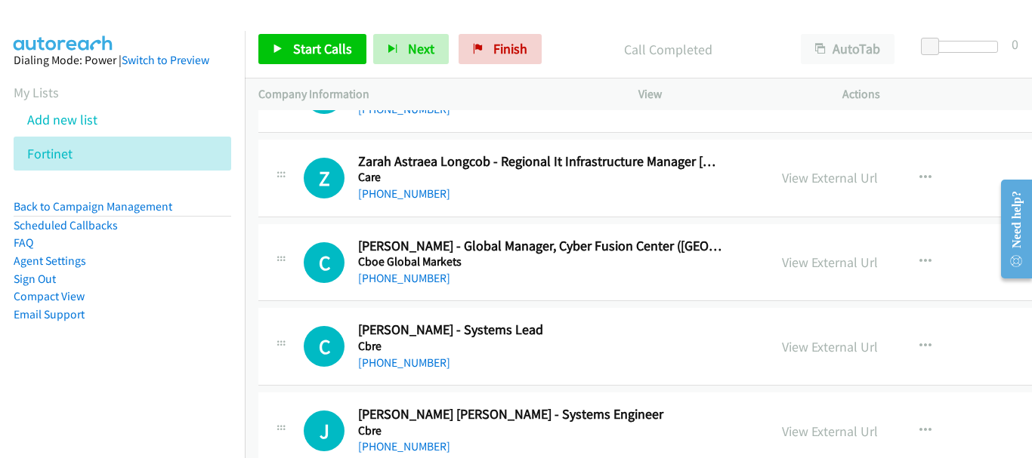
scroll to position [4909, 0]
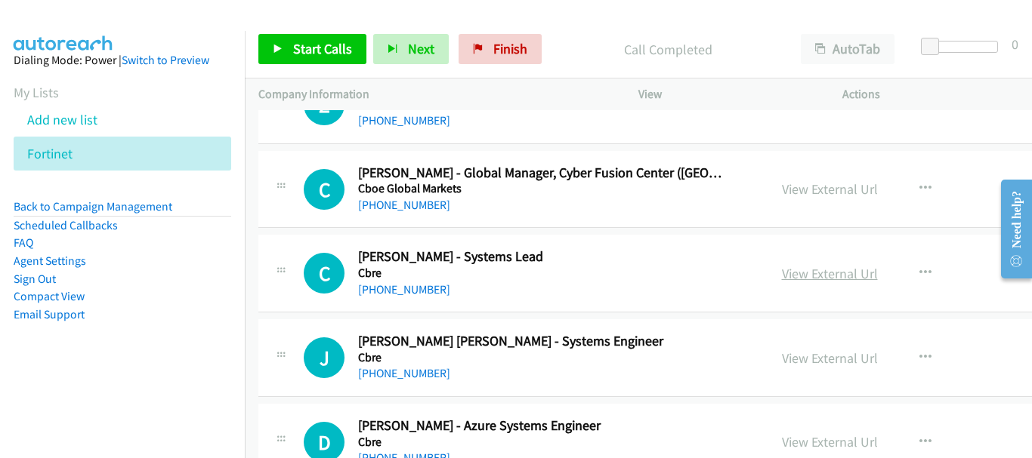
click at [819, 276] on link "View External Url" at bounding box center [830, 273] width 96 height 17
